Goal: Check status: Check status

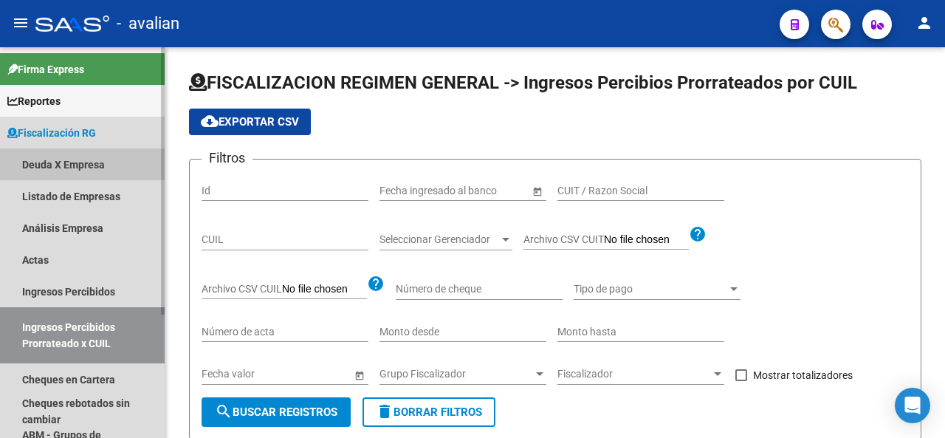
click at [44, 167] on link "Deuda X Empresa" at bounding box center [82, 164] width 165 height 32
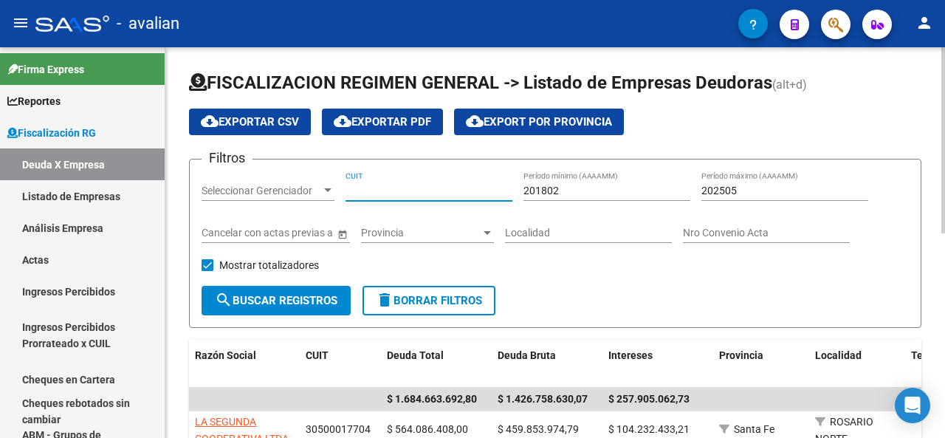
click at [412, 189] on input "CUIT" at bounding box center [428, 191] width 167 height 13
paste input "33-58679614-9"
type input "33-58679614-9"
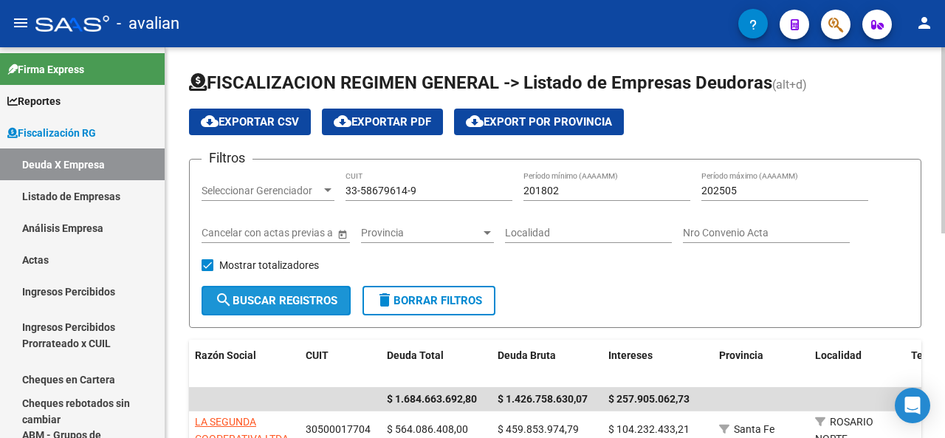
click at [286, 303] on span "search Buscar Registros" at bounding box center [276, 300] width 123 height 13
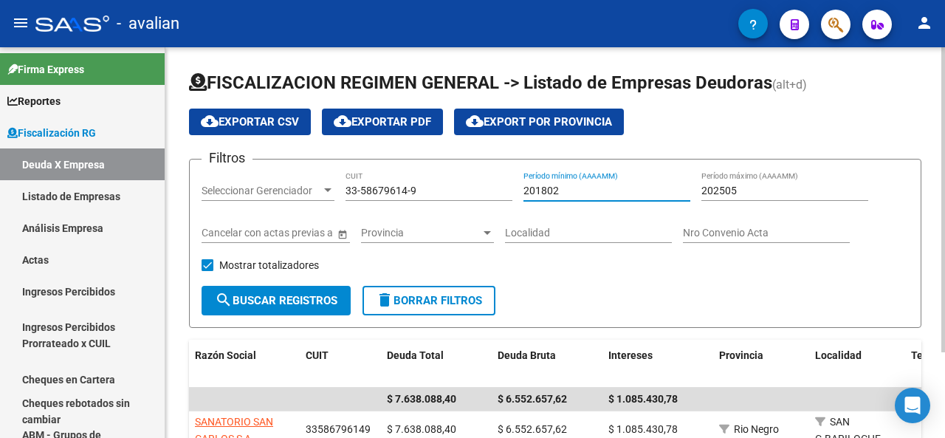
drag, startPoint x: 560, startPoint y: 188, endPoint x: 669, endPoint y: 171, distance: 110.0
click at [551, 187] on input "201802" at bounding box center [606, 191] width 167 height 13
drag, startPoint x: 747, startPoint y: 190, endPoint x: 658, endPoint y: 195, distance: 89.4
click at [658, 195] on div "Filtros Seleccionar Gerenciador Seleccionar Gerenciador 33-58679614-9 CUIT 2018…" at bounding box center [555, 228] width 707 height 114
drag, startPoint x: 565, startPoint y: 187, endPoint x: 480, endPoint y: 186, distance: 84.9
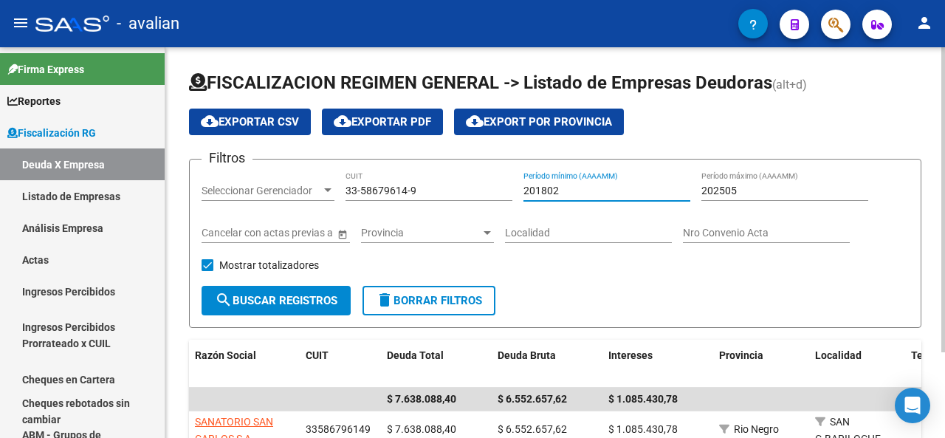
click at [480, 186] on div "Filtros Seleccionar Gerenciador Seleccionar Gerenciador 33-58679614-9 CUIT 2018…" at bounding box center [555, 228] width 707 height 114
paste input "2505"
click at [555, 189] on input "202505" at bounding box center [606, 191] width 167 height 13
type input "202501"
click at [737, 190] on input "202505" at bounding box center [784, 191] width 167 height 13
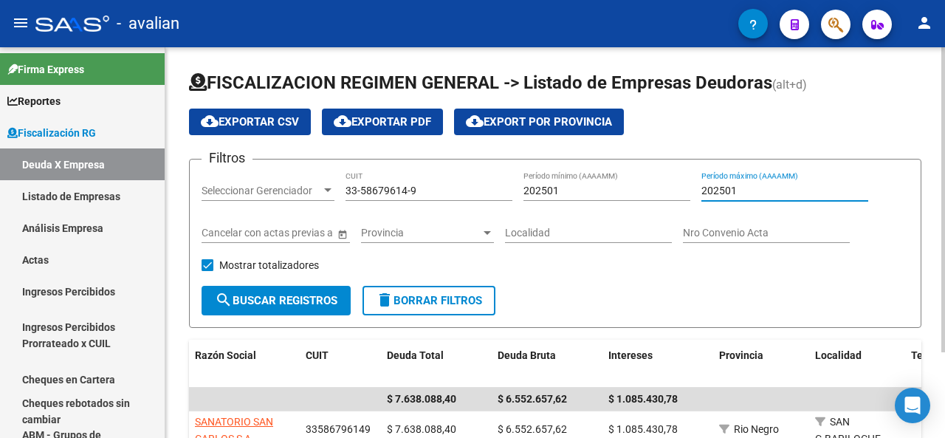
type input "202501"
click at [288, 296] on span "search Buscar Registros" at bounding box center [276, 300] width 123 height 13
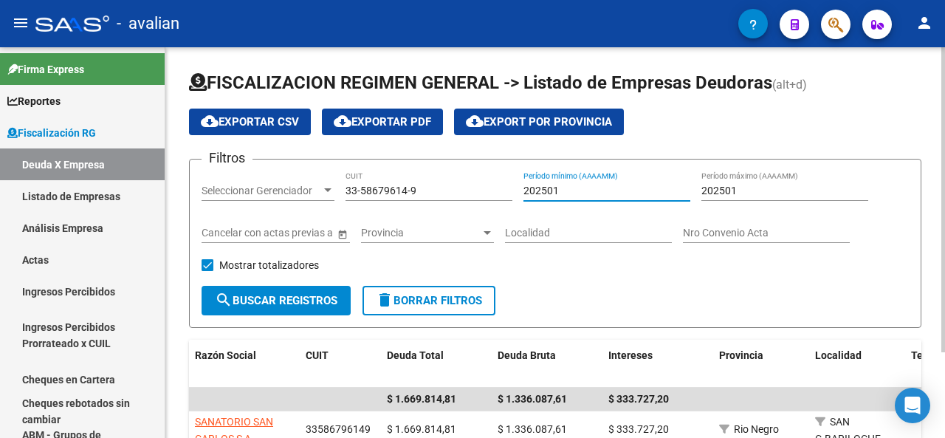
click at [553, 191] on input "202501" at bounding box center [606, 191] width 167 height 13
type input "202502"
click at [734, 193] on input "202501" at bounding box center [784, 191] width 167 height 13
type input "202502"
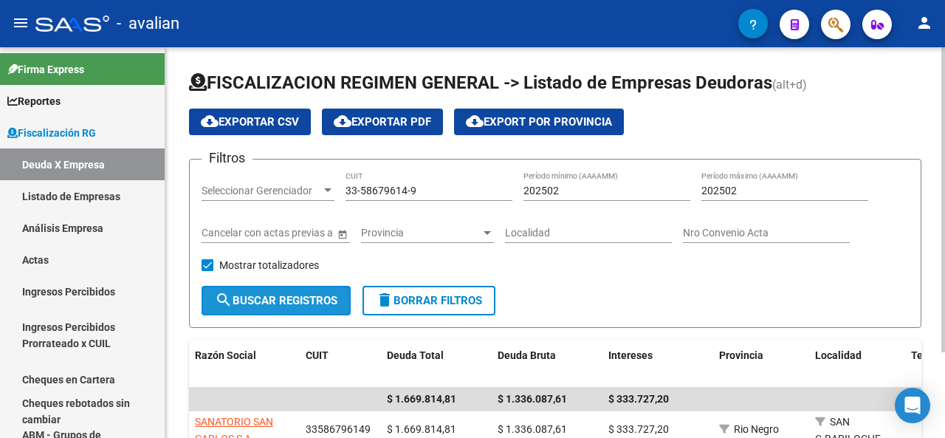
click at [287, 295] on span "search Buscar Registros" at bounding box center [276, 300] width 123 height 13
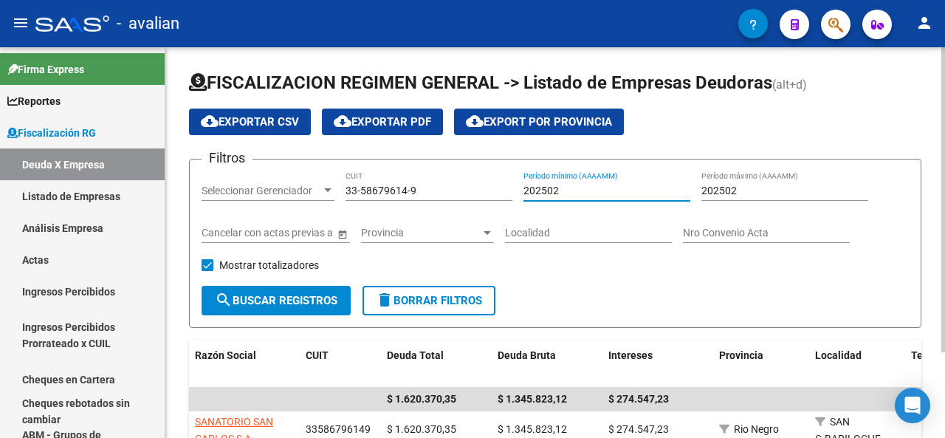
click at [557, 186] on input "202502" at bounding box center [606, 191] width 167 height 13
type input "202503"
click at [738, 194] on input "202502" at bounding box center [784, 191] width 167 height 13
type input "202503"
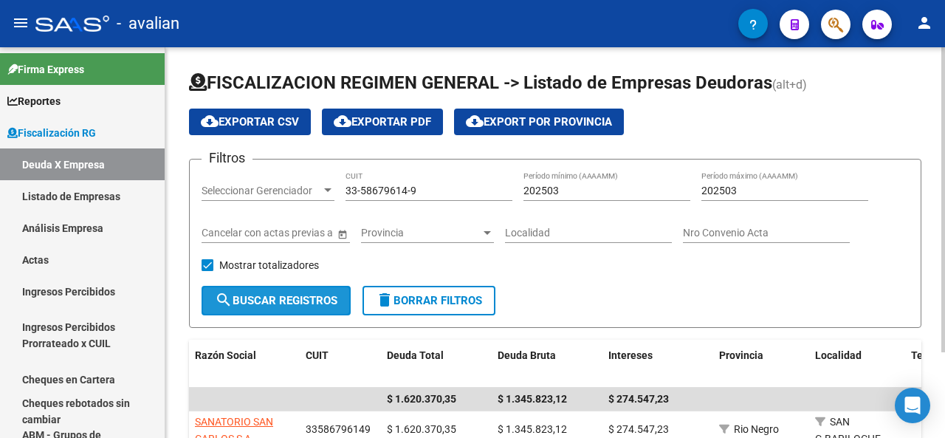
click at [320, 287] on button "search Buscar Registros" at bounding box center [276, 301] width 149 height 30
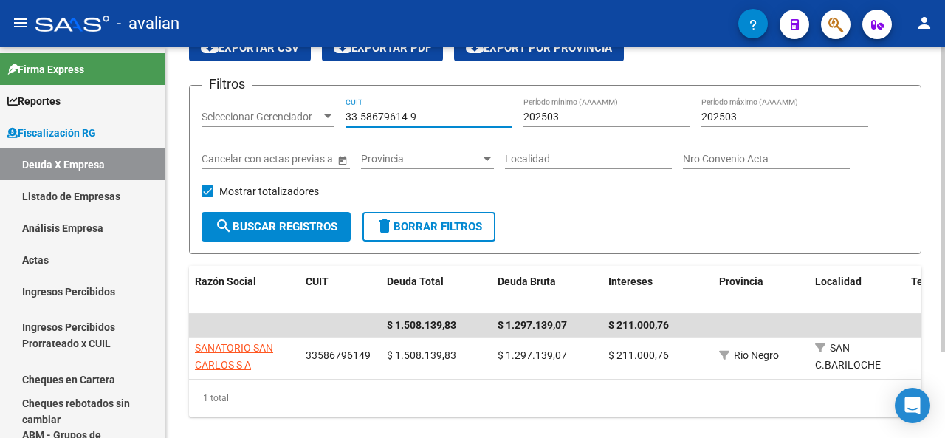
drag, startPoint x: 461, startPoint y: 117, endPoint x: 277, endPoint y: 128, distance: 184.2
click at [277, 128] on div "Filtros Seleccionar Gerenciador Seleccionar Gerenciador 33-58679614-9 CUIT 2025…" at bounding box center [555, 154] width 707 height 114
paste input "0-56265585-5"
type input "30-56265585-5"
click at [554, 114] on input "202503" at bounding box center [606, 117] width 167 height 13
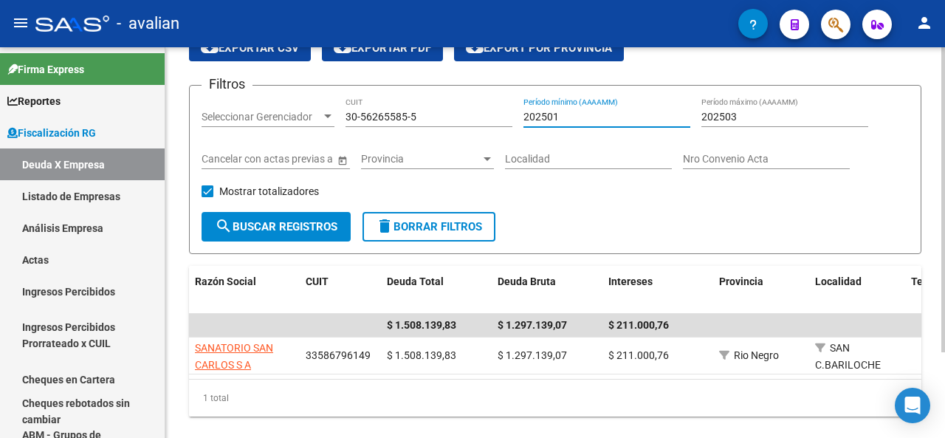
type input "202501"
click at [729, 117] on input "202503" at bounding box center [784, 117] width 167 height 13
type input "202501"
click at [286, 225] on span "search Buscar Registros" at bounding box center [276, 226] width 123 height 13
click at [554, 112] on input "202501" at bounding box center [606, 117] width 167 height 13
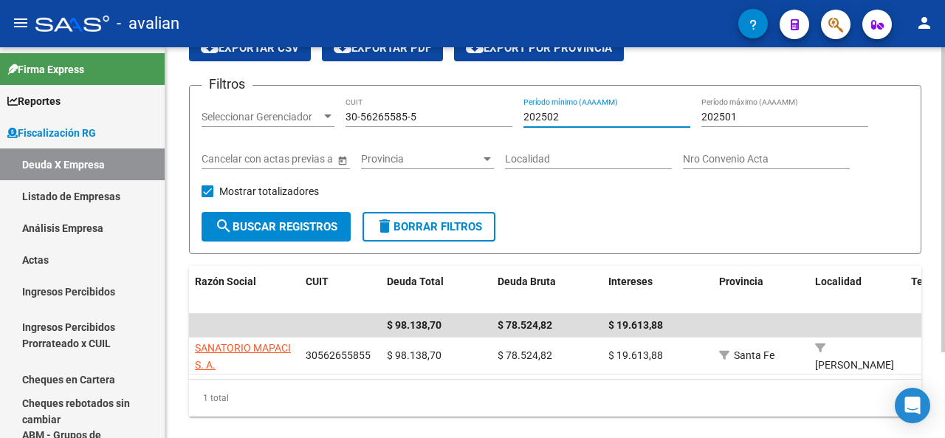
type input "202502"
click at [731, 114] on input "202501" at bounding box center [784, 117] width 167 height 13
type input "202502"
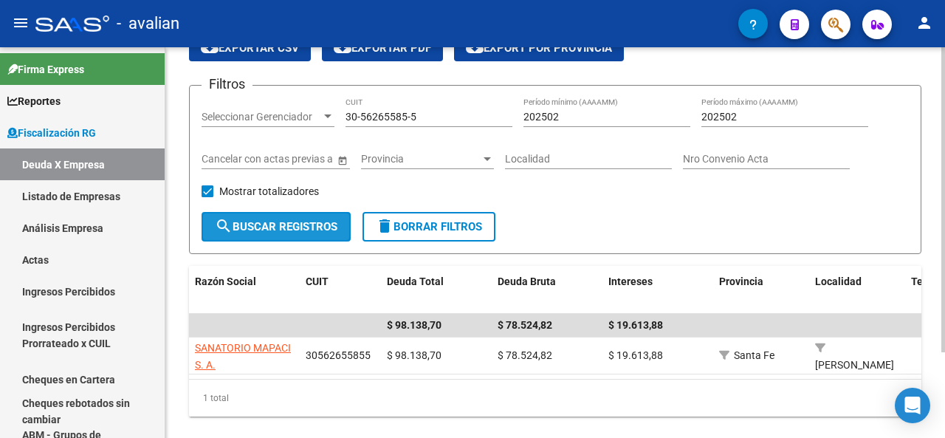
click at [328, 225] on span "search Buscar Registros" at bounding box center [276, 226] width 123 height 13
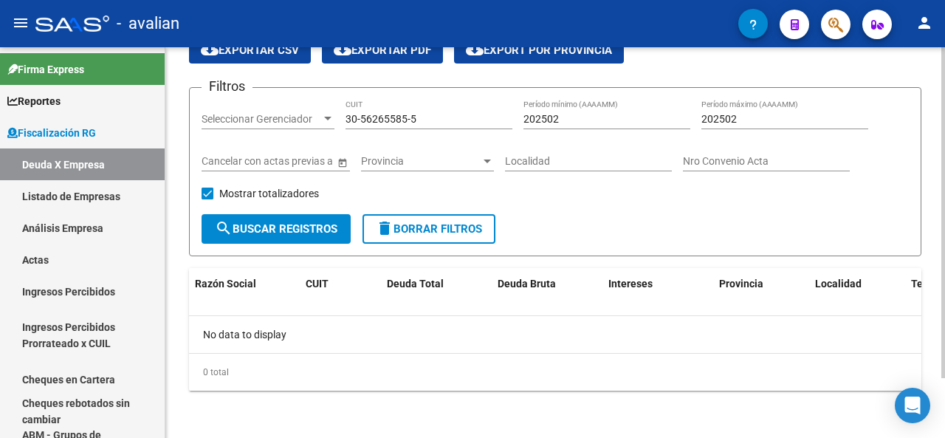
scroll to position [70, 0]
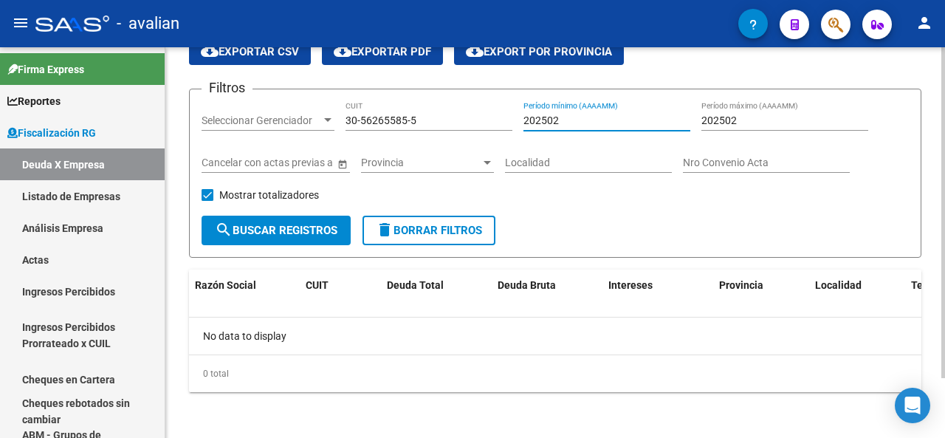
click at [554, 119] on input "202502" at bounding box center [606, 120] width 167 height 13
type input "202503"
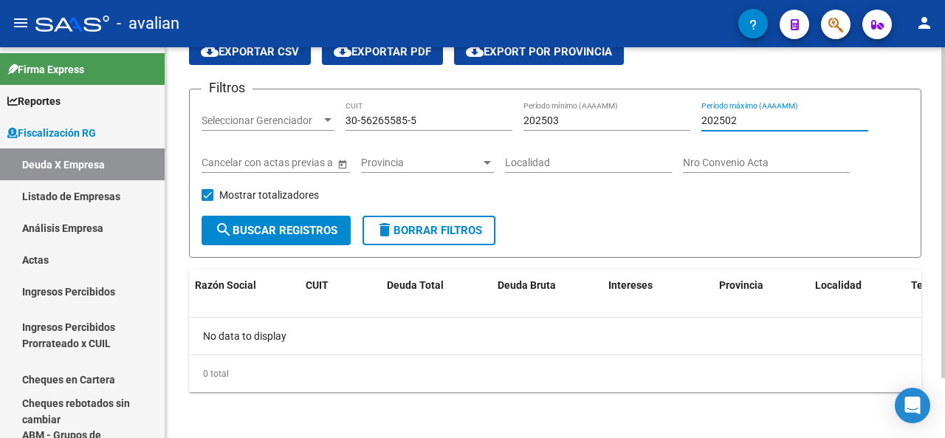
click at [732, 119] on input "202502" at bounding box center [784, 120] width 167 height 13
type input "202503"
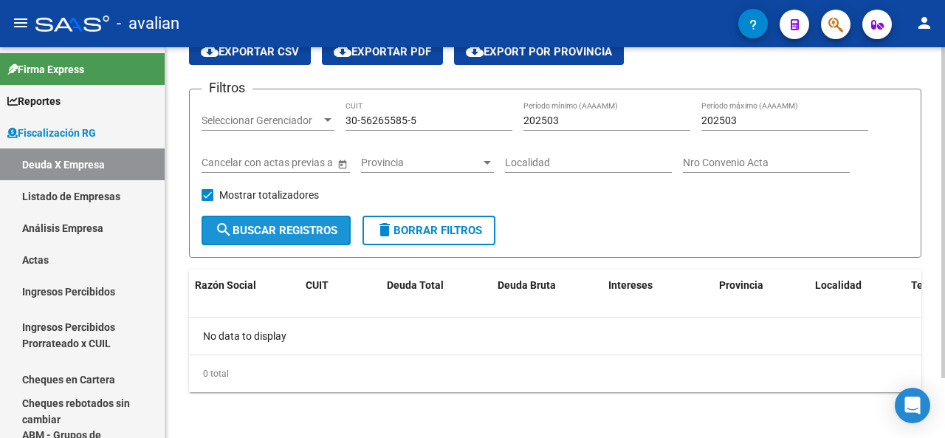
click at [286, 216] on button "search Buscar Registros" at bounding box center [276, 231] width 149 height 30
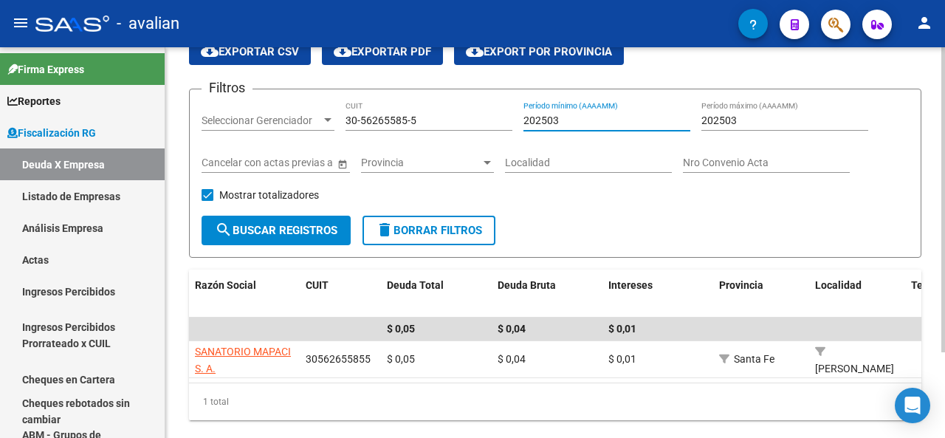
click at [554, 119] on input "202503" at bounding box center [606, 120] width 167 height 13
type input "202504"
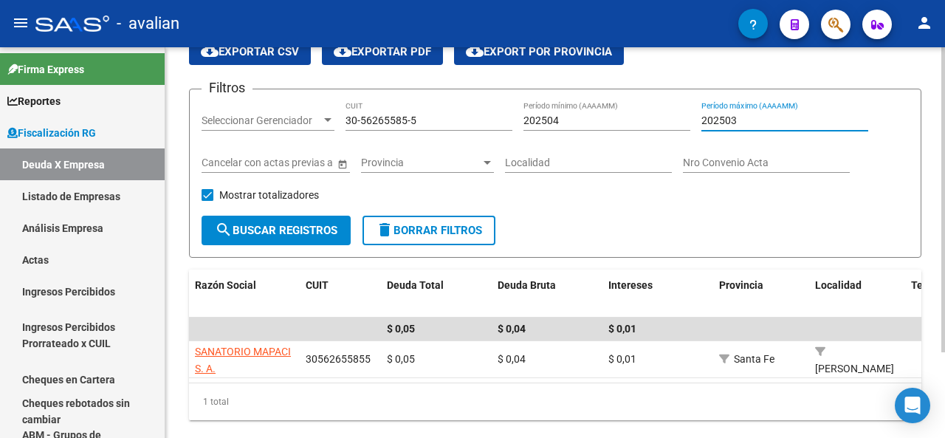
click at [732, 119] on input "202503" at bounding box center [784, 120] width 167 height 13
type input "202504"
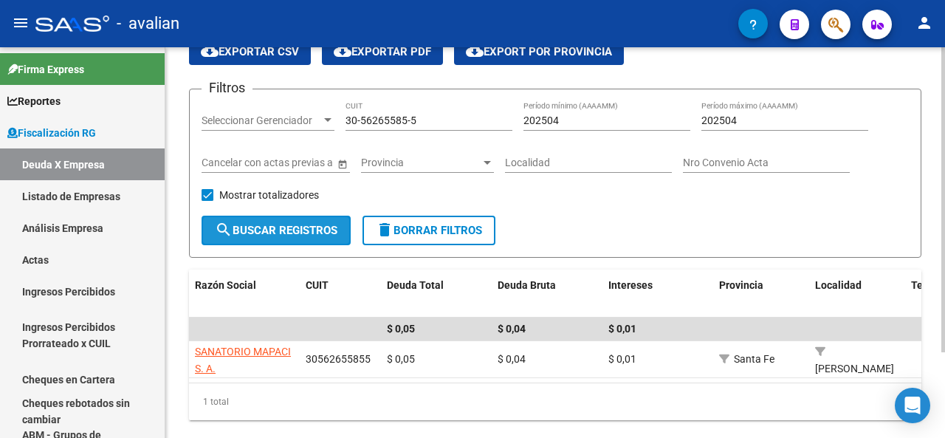
click at [310, 232] on span "search Buscar Registros" at bounding box center [276, 230] width 123 height 13
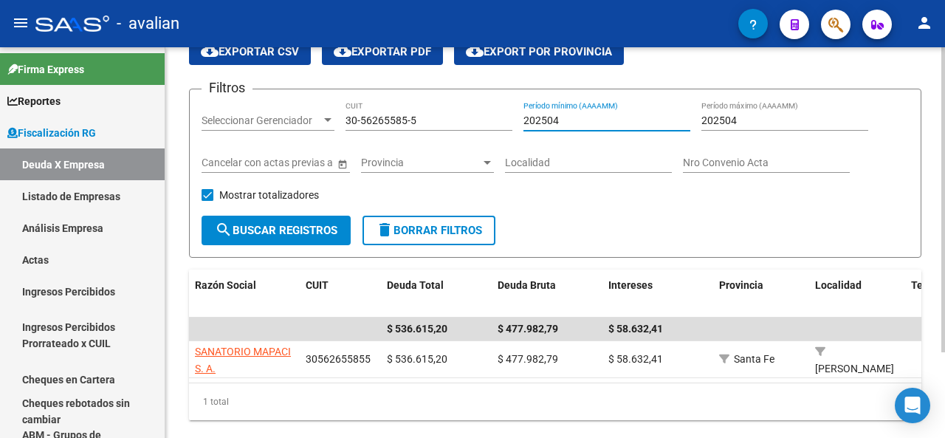
click at [555, 120] on input "202504" at bounding box center [606, 120] width 167 height 13
click at [553, 117] on input "202504" at bounding box center [606, 120] width 167 height 13
type input "202505"
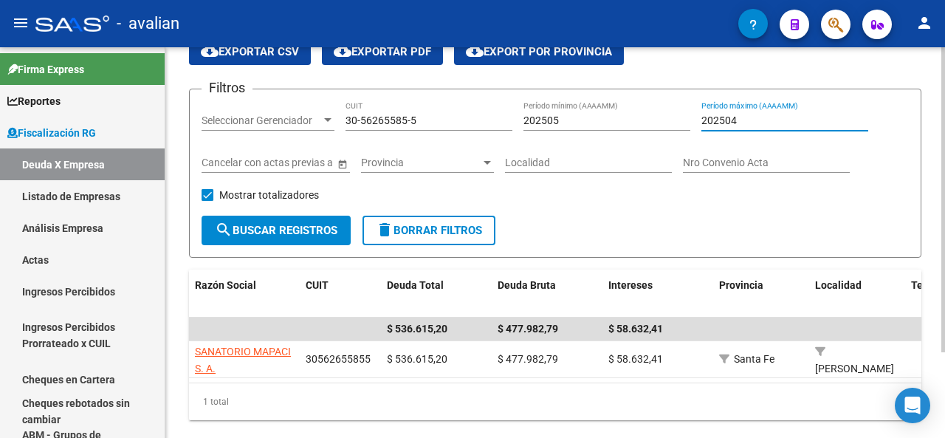
click at [732, 122] on input "202504" at bounding box center [784, 120] width 167 height 13
type input "202505"
click at [306, 238] on button "search Buscar Registros" at bounding box center [276, 231] width 149 height 30
